Goal: Information Seeking & Learning: Learn about a topic

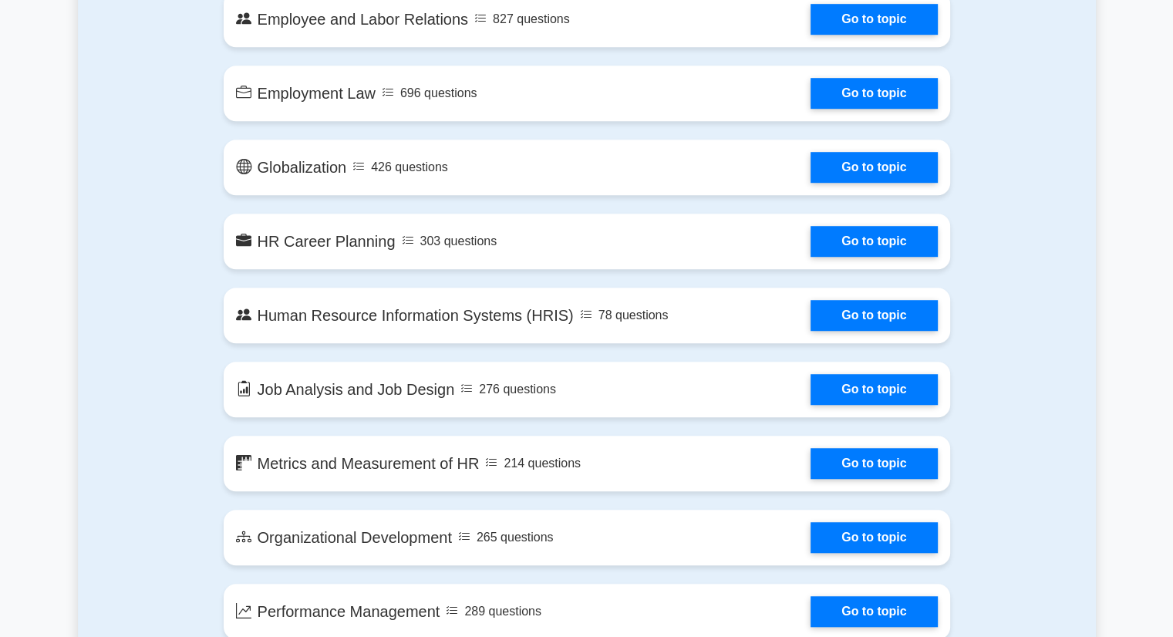
scroll to position [1079, 0]
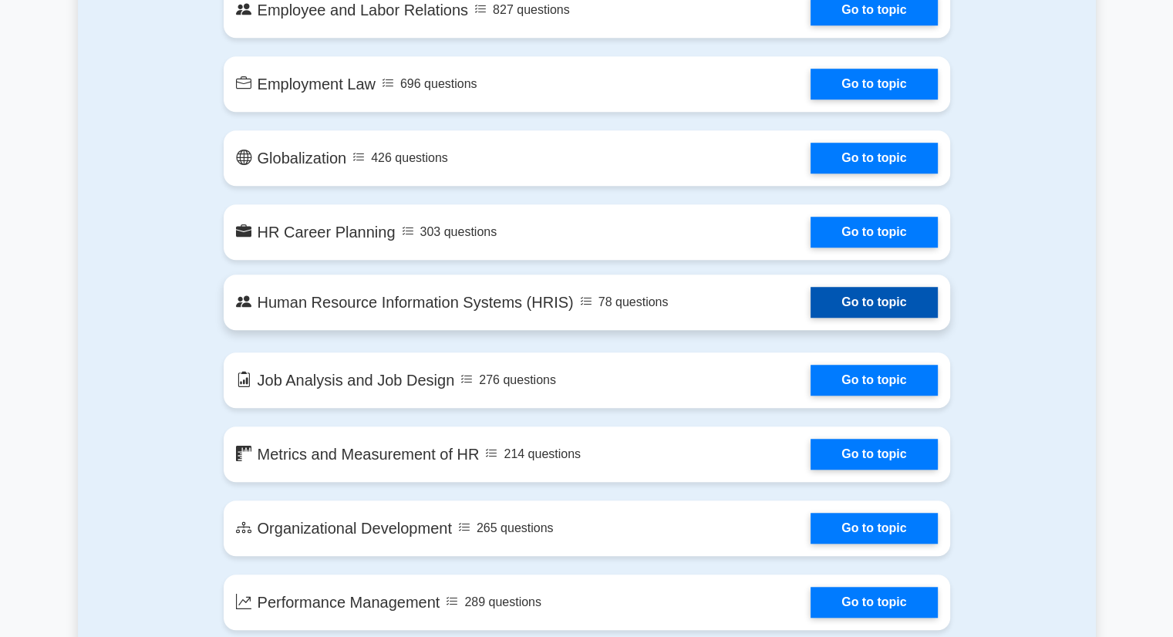
click at [884, 307] on link "Go to topic" at bounding box center [873, 302] width 126 height 31
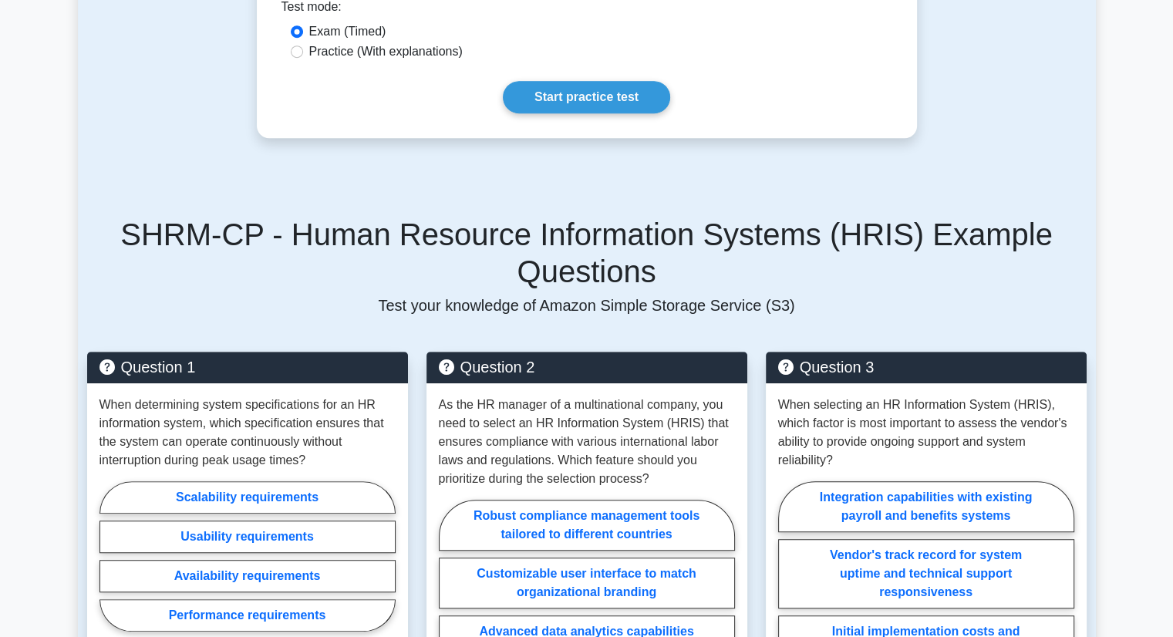
scroll to position [1076, 0]
